Goal: Task Accomplishment & Management: Use online tool/utility

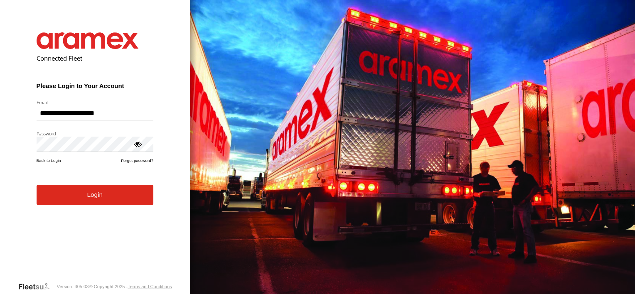
click at [87, 199] on button "Login" at bounding box center [95, 195] width 117 height 20
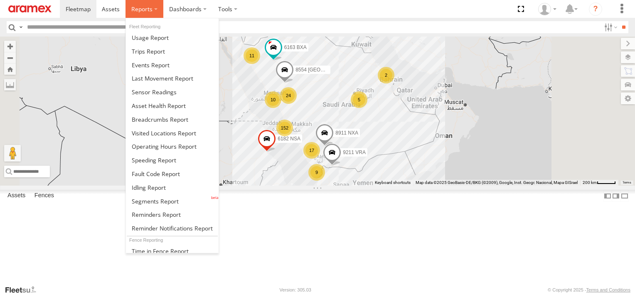
click at [136, 5] on span at bounding box center [141, 9] width 21 height 8
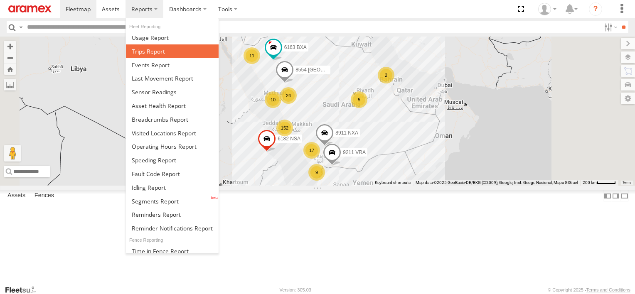
click at [161, 49] on span at bounding box center [148, 51] width 33 height 8
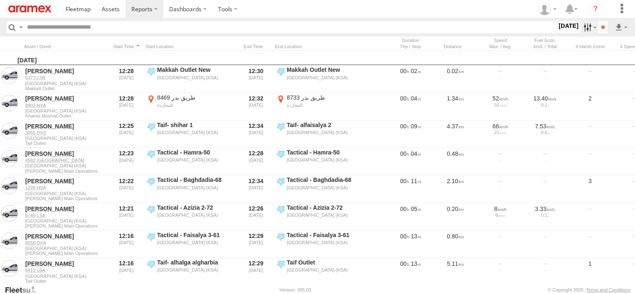
click at [582, 27] on label at bounding box center [589, 27] width 18 height 12
click at [0, 0] on label at bounding box center [0, 0] width 0 height 0
click at [0, 0] on span "Abha Warhouse" at bounding box center [0, 0] width 0 height 0
click at [0, 0] on span "Baha warehouse" at bounding box center [0, 0] width 0 height 0
click at [0, 0] on span "Gizan Outlet" at bounding box center [0, 0] width 0 height 0
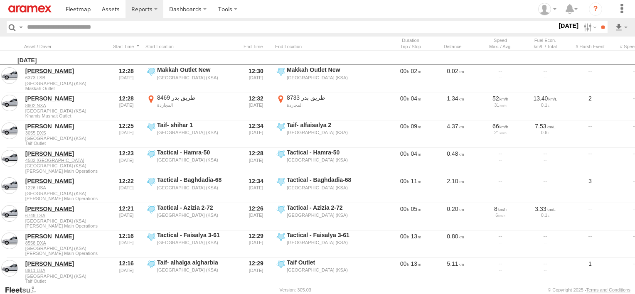
click at [0, 0] on span "Khamis Mushait Outlet" at bounding box center [0, 0] width 0 height 0
click at [0, 0] on span "Main Warehouse, [GEOGRAPHIC_DATA]" at bounding box center [0, 0] width 0 height 0
click at [0, 0] on span "Makkah Outlet" at bounding box center [0, 0] width 0 height 0
click at [0, 0] on div "Najran" at bounding box center [0, 0] width 0 height 0
click at [0, 0] on span "Najran" at bounding box center [0, 0] width 0 height 0
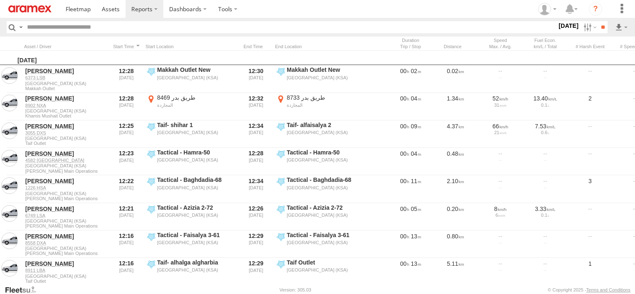
click at [0, 0] on span "Qunfuda" at bounding box center [0, 0] width 0 height 0
click at [0, 0] on span "Tabuk Outlet" at bounding box center [0, 0] width 0 height 0
click at [0, 0] on span "Taif Outlet" at bounding box center [0, 0] width 0 height 0
click at [557, 33] on div "Saudi Arabia (KSA) JED - Jeddah Abha Warhouse Al Khomra - Logistics WH Jeddah B…" at bounding box center [557, 27] width 0 height 12
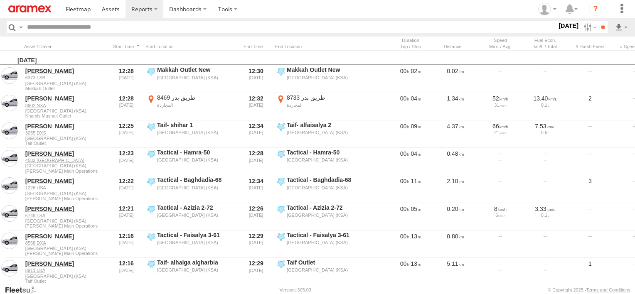
click at [0, 0] on div "Yanbu Outlet" at bounding box center [0, 0] width 0 height 0
click at [0, 0] on span "Yanbu Outlet" at bounding box center [0, 0] width 0 height 0
click at [598, 27] on input "**" at bounding box center [603, 27] width 10 height 12
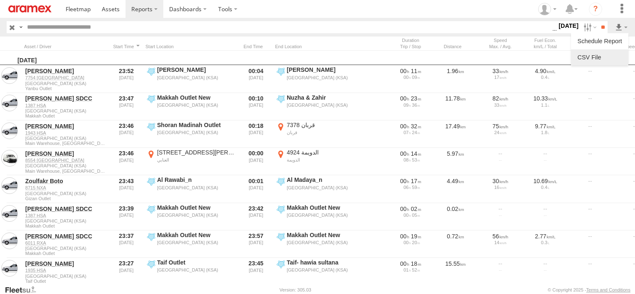
click at [608, 57] on link at bounding box center [599, 57] width 51 height 12
click at [139, 19] on header "Search Query Asset ID Asset Label Registration Manufacturer Model VIN Job ID" at bounding box center [317, 27] width 635 height 19
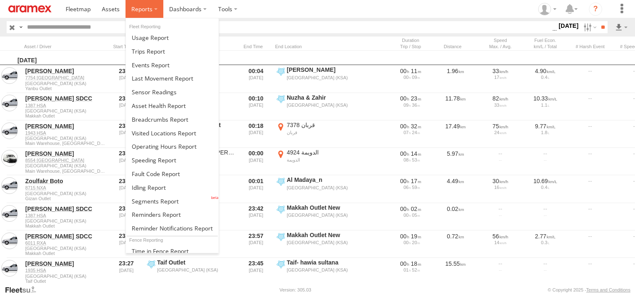
click at [140, 15] on label at bounding box center [145, 9] width 38 height 18
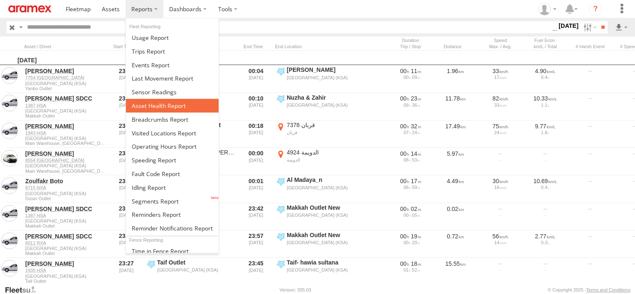
click at [157, 109] on link at bounding box center [172, 106] width 93 height 14
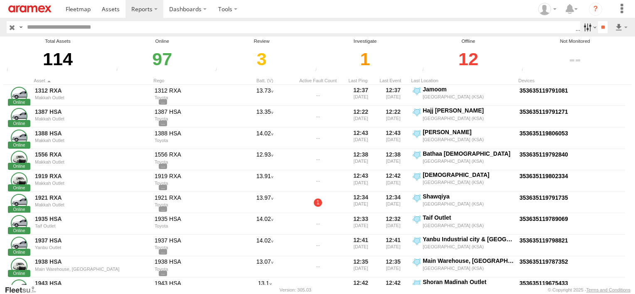
click at [580, 29] on label at bounding box center [589, 27] width 18 height 12
drag, startPoint x: 561, startPoint y: 74, endPoint x: 562, endPoint y: 78, distance: 4.7
click at [0, 0] on span "Review" at bounding box center [0, 0] width 0 height 0
click at [0, 0] on span "Investigate" at bounding box center [0, 0] width 0 height 0
click at [0, 0] on span "Offline" at bounding box center [0, 0] width 0 height 0
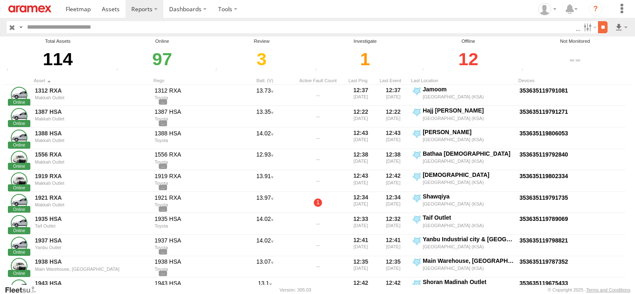
click at [598, 28] on input "**" at bounding box center [603, 27] width 10 height 12
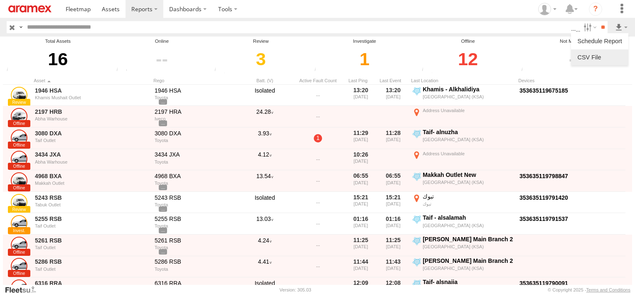
click at [610, 56] on link at bounding box center [599, 57] width 51 height 12
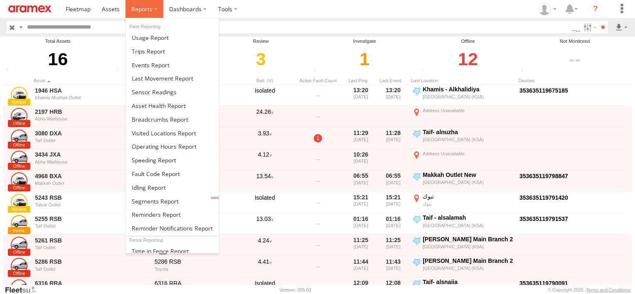
click at [130, 12] on label at bounding box center [145, 9] width 38 height 18
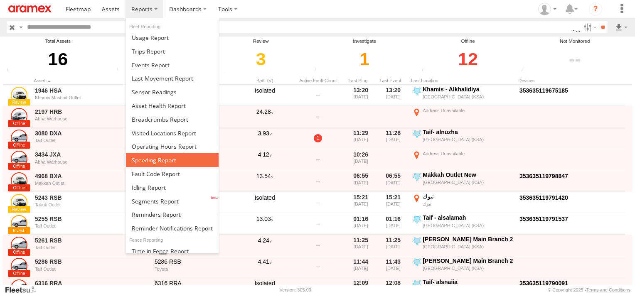
click at [160, 160] on span at bounding box center [154, 160] width 44 height 8
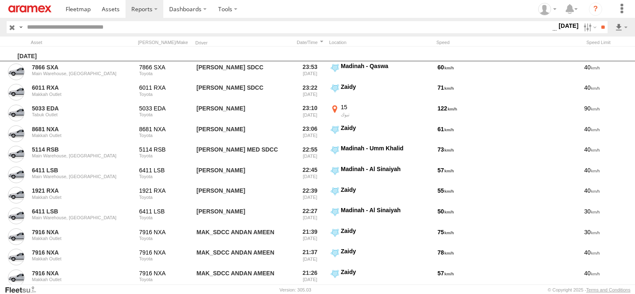
drag, startPoint x: 45, startPoint y: 54, endPoint x: 92, endPoint y: 56, distance: 47.0
click at [92, 56] on div "[DATE]" at bounding box center [405, 54] width 810 height 15
drag, startPoint x: 92, startPoint y: 56, endPoint x: 85, endPoint y: 54, distance: 6.9
click at [85, 54] on div "[DATE]" at bounding box center [405, 54] width 810 height 15
click at [116, 49] on div "[DATE]" at bounding box center [405, 54] width 810 height 15
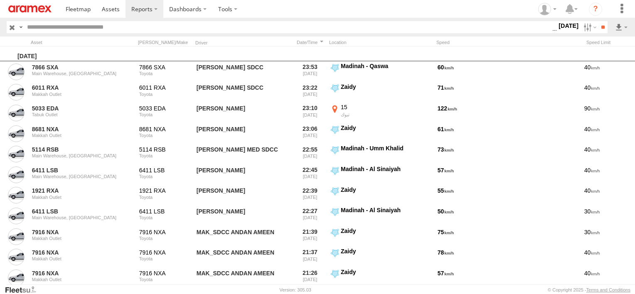
click at [116, 49] on div "[DATE]" at bounding box center [405, 54] width 810 height 15
click at [590, 27] on label at bounding box center [589, 27] width 18 height 12
click at [589, 26] on label at bounding box center [589, 27] width 18 height 12
click at [613, 25] on div "Search Query Asset ID Asset Label Registration Manufacturer Model VIN" at bounding box center [318, 27] width 622 height 12
click at [620, 27] on label at bounding box center [621, 27] width 14 height 12
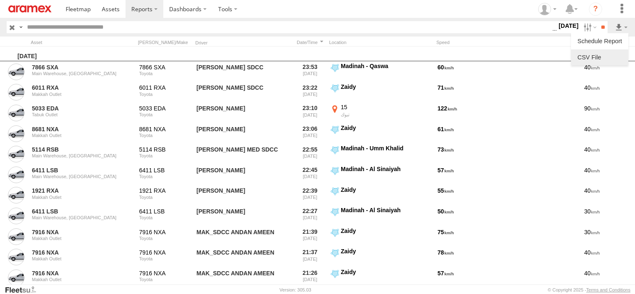
click at [615, 58] on link at bounding box center [599, 57] width 51 height 12
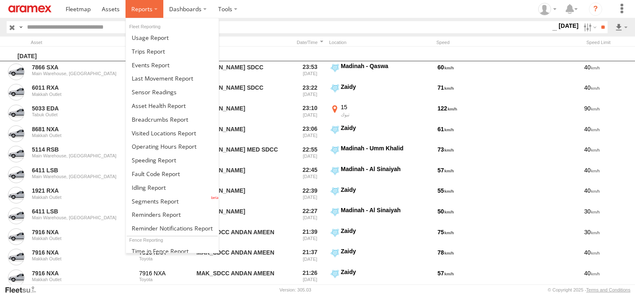
click at [138, 10] on span at bounding box center [141, 9] width 21 height 8
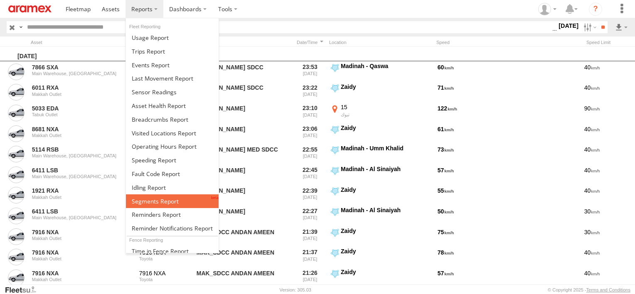
click at [153, 197] on span at bounding box center [155, 201] width 47 height 8
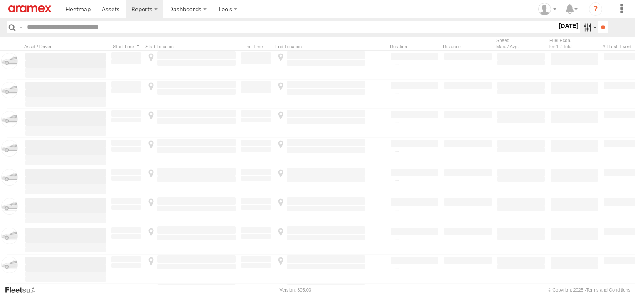
click at [588, 27] on label at bounding box center [589, 27] width 18 height 12
click at [0, 0] on label at bounding box center [0, 0] width 0 height 0
click at [0, 0] on span "Abha Warhouse" at bounding box center [0, 0] width 0 height 0
click at [0, 0] on span "Baha warehouse" at bounding box center [0, 0] width 0 height 0
click at [0, 0] on span "Gizan Outlet" at bounding box center [0, 0] width 0 height 0
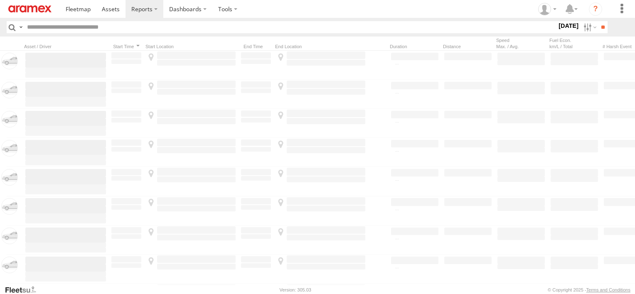
click at [0, 0] on span "Khamis Mushait Outlet" at bounding box center [0, 0] width 0 height 0
click at [0, 0] on div "Main Warehouse, [GEOGRAPHIC_DATA]" at bounding box center [0, 0] width 0 height 0
click at [0, 0] on span "Main Warehouse, [GEOGRAPHIC_DATA]" at bounding box center [0, 0] width 0 height 0
click at [0, 0] on span "Makkah Outlet" at bounding box center [0, 0] width 0 height 0
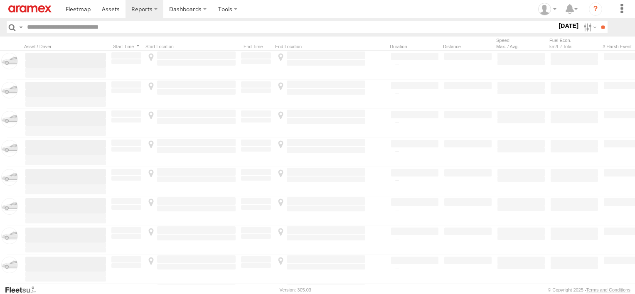
click at [0, 0] on span "Najran" at bounding box center [0, 0] width 0 height 0
click at [0, 0] on span "Qunfuda" at bounding box center [0, 0] width 0 height 0
click at [0, 0] on span "Tabuk Outlet" at bounding box center [0, 0] width 0 height 0
click at [0, 0] on span "Taif Outlet" at bounding box center [0, 0] width 0 height 0
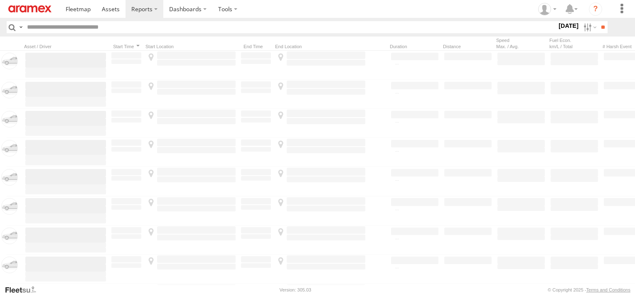
click at [0, 0] on span "Yanbu Outlet" at bounding box center [0, 0] width 0 height 0
click at [598, 25] on input "**" at bounding box center [603, 27] width 10 height 12
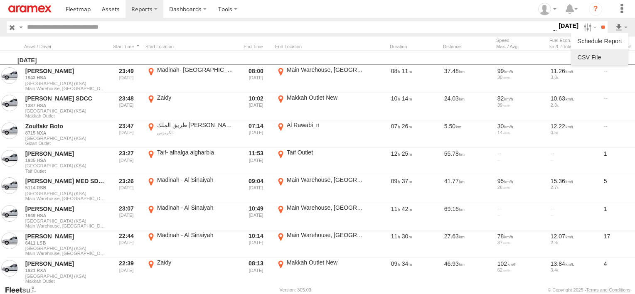
click at [612, 53] on link at bounding box center [599, 57] width 51 height 12
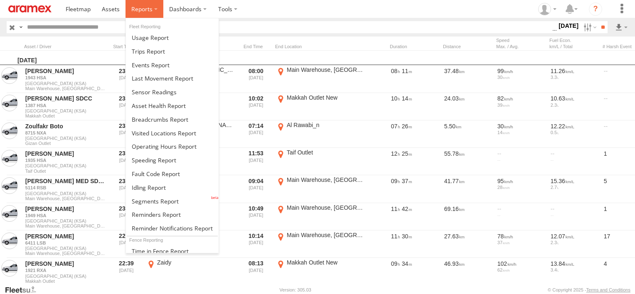
click at [128, 11] on label at bounding box center [145, 9] width 38 height 18
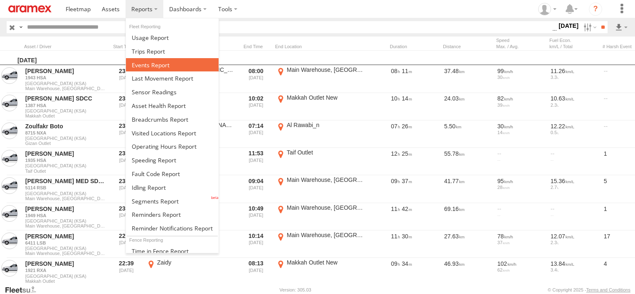
click at [145, 61] on span at bounding box center [151, 65] width 38 height 8
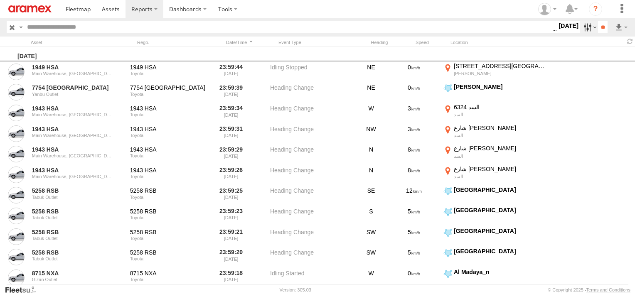
click at [585, 27] on label at bounding box center [589, 27] width 18 height 12
click at [0, 0] on span "Potential Roll Over" at bounding box center [0, 0] width 0 height 0
click at [0, 0] on span "External Power Lost" at bounding box center [0, 0] width 0 height 0
click at [599, 26] on input "**" at bounding box center [603, 27] width 10 height 12
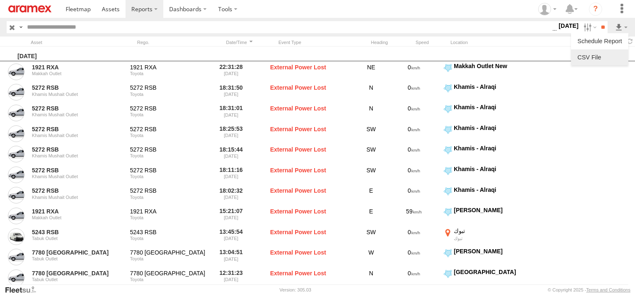
click at [619, 53] on link at bounding box center [599, 57] width 51 height 12
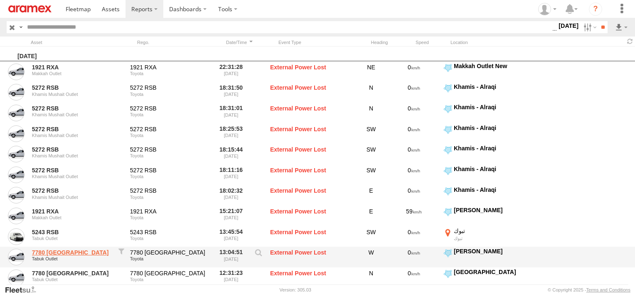
click at [37, 251] on link "7780 [GEOGRAPHIC_DATA]" at bounding box center [72, 252] width 81 height 7
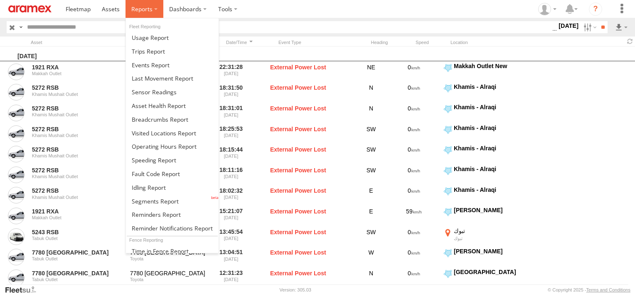
click at [140, 13] on label at bounding box center [145, 9] width 38 height 18
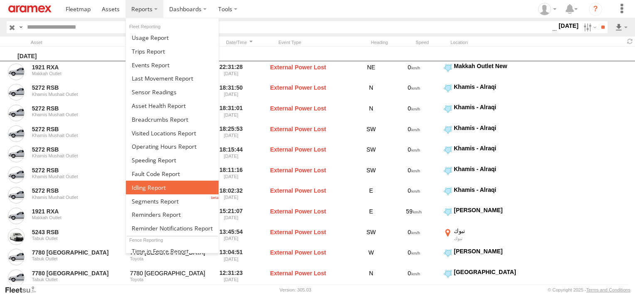
click at [143, 187] on span at bounding box center [149, 188] width 34 height 8
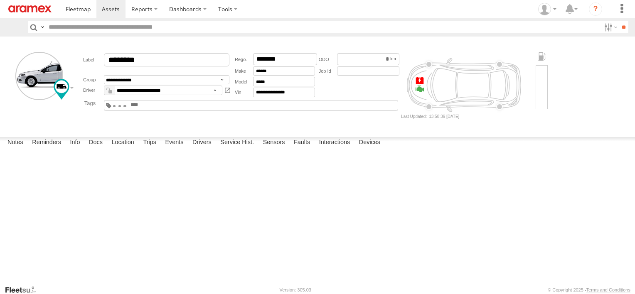
click at [101, 88] on div "**********" at bounding box center [157, 90] width 148 height 9
drag, startPoint x: 117, startPoint y: 88, endPoint x: 160, endPoint y: 94, distance: 42.7
click at [160, 94] on select "**********" at bounding box center [163, 90] width 118 height 9
click at [145, 86] on select "**********" at bounding box center [163, 90] width 118 height 9
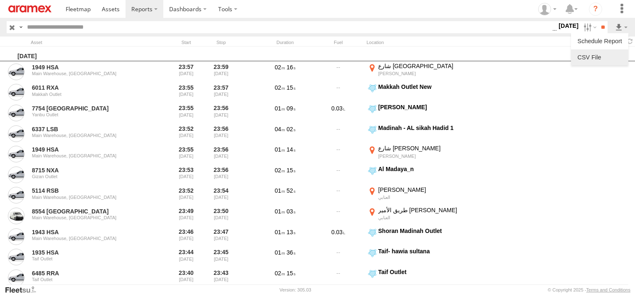
click at [614, 60] on link at bounding box center [599, 57] width 51 height 12
